Goal: Information Seeking & Learning: Learn about a topic

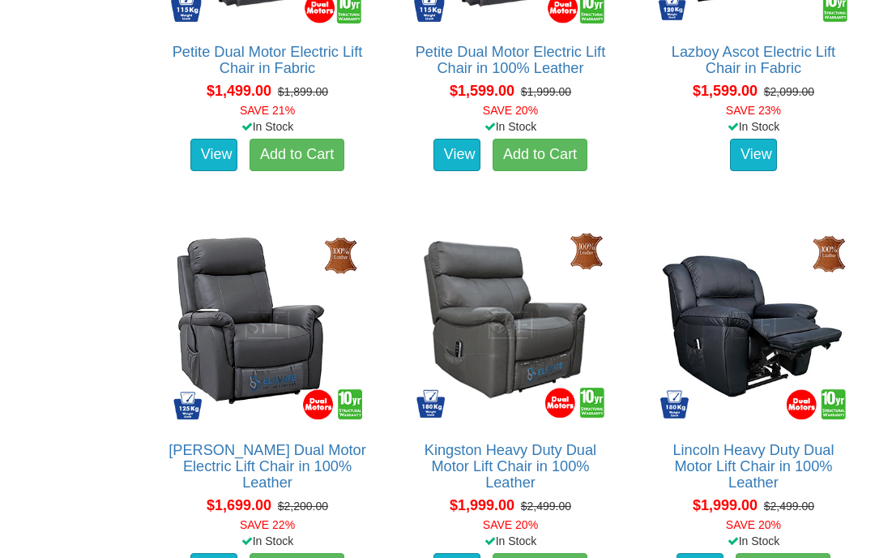
scroll to position [1610, 0]
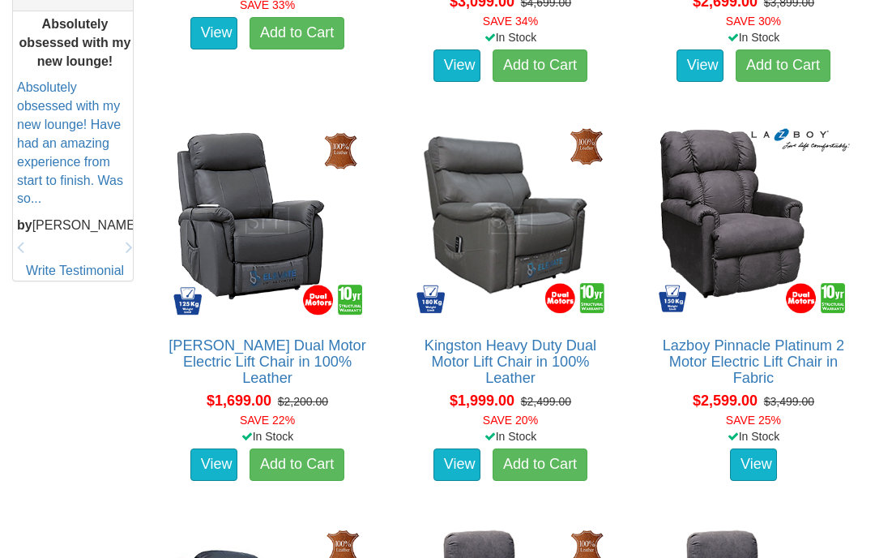
scroll to position [730, 0]
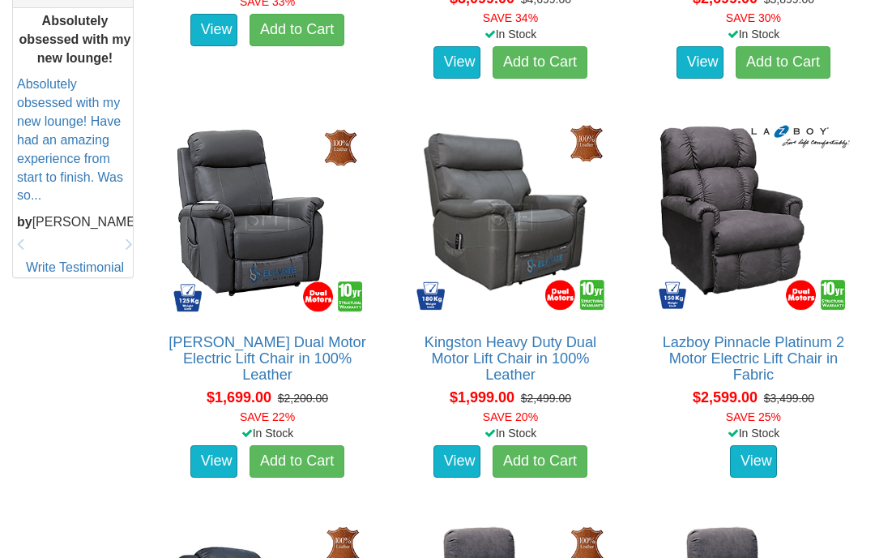
click at [368, 230] on img at bounding box center [267, 217] width 201 height 201
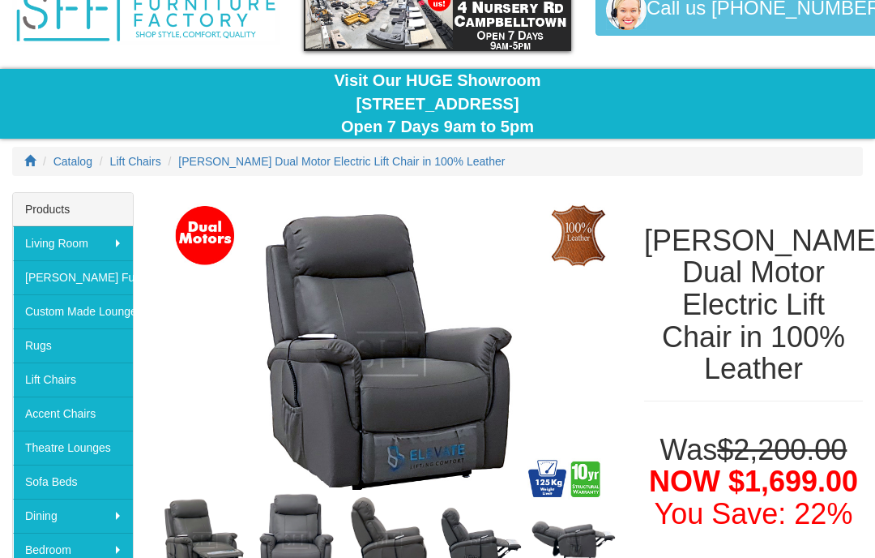
scroll to position [85, 0]
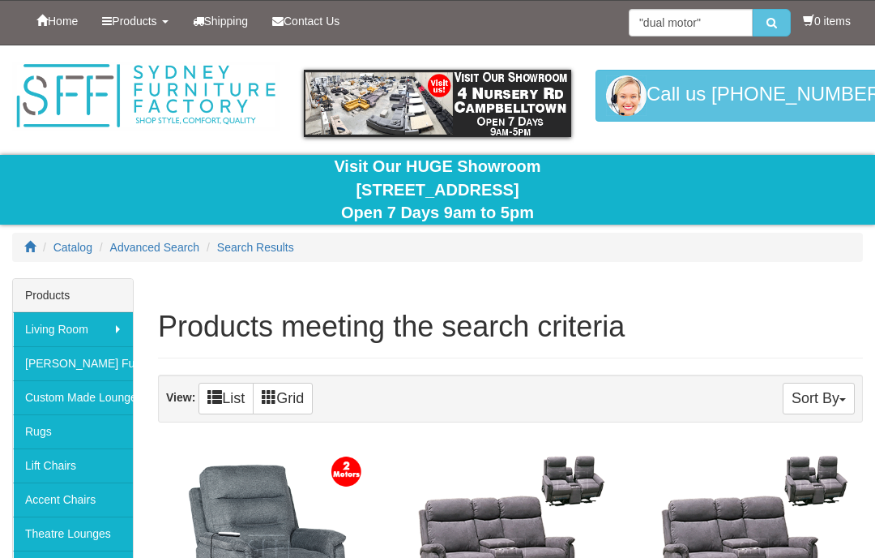
scroll to position [785, 0]
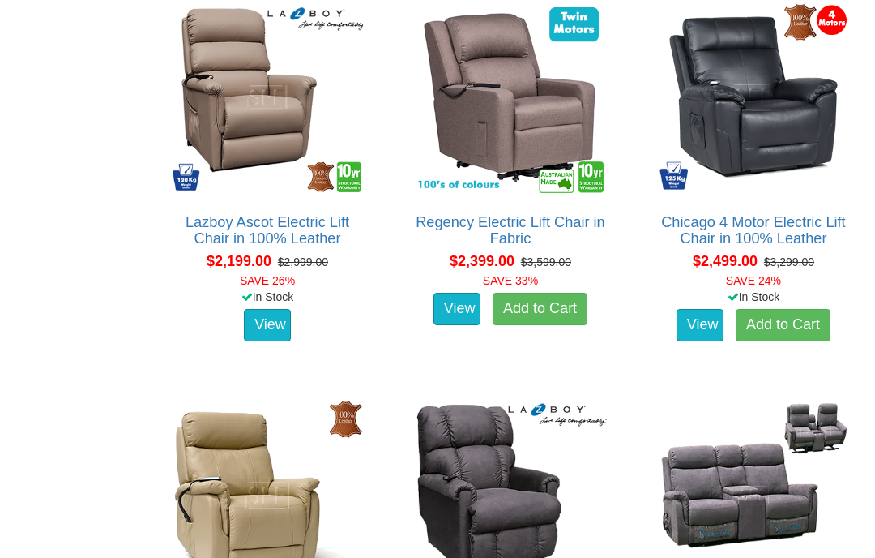
scroll to position [2637, 0]
